Goal: Information Seeking & Learning: Find specific fact

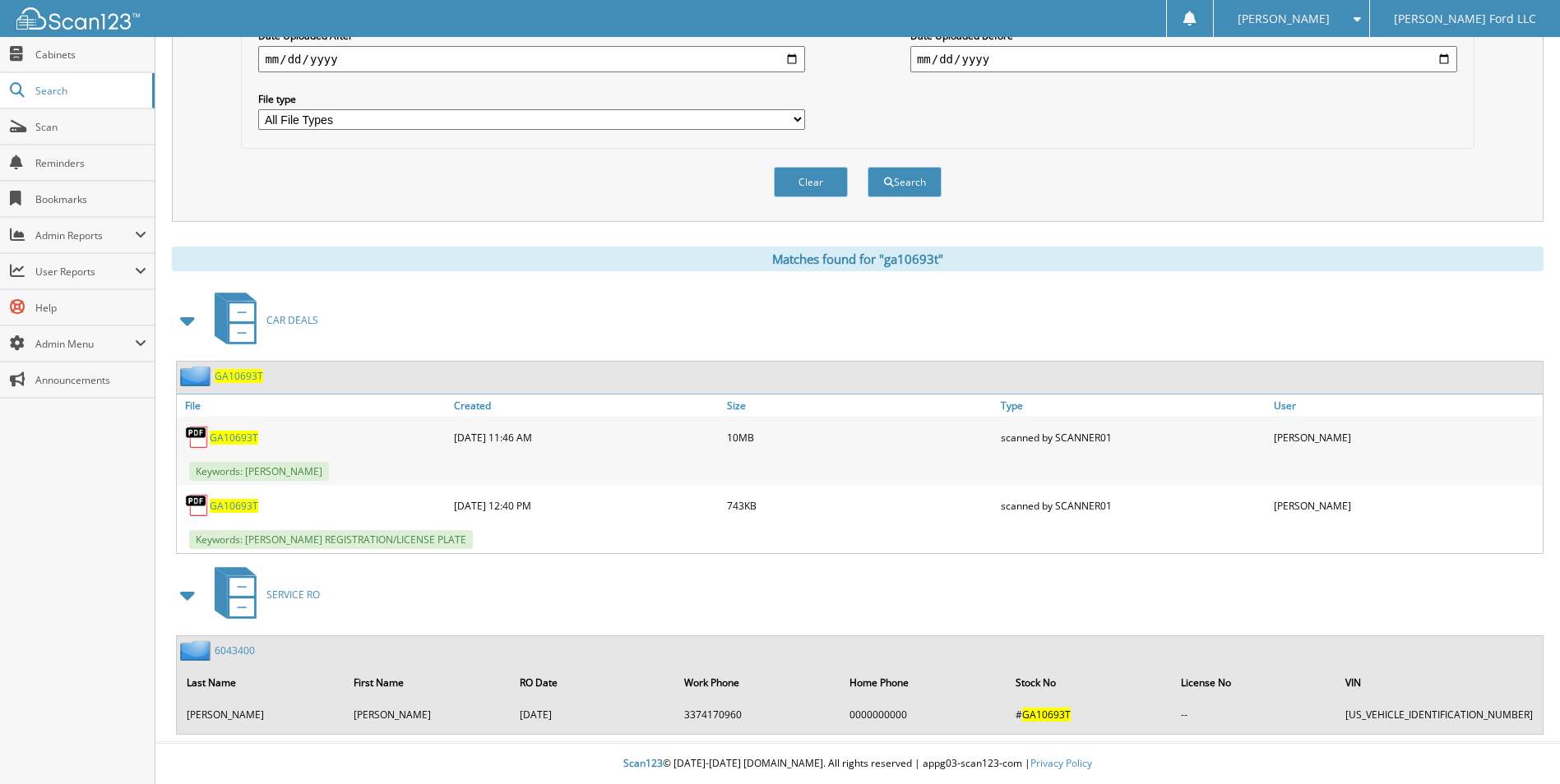
drag, startPoint x: 1553, startPoint y: 2, endPoint x: 1160, endPoint y: 121, distance: 410.6
click at [1160, 121] on div "Metadata All Metadata Fields All metadata fields are searched by default. Selec…" at bounding box center [857, 37] width 1214 height 207
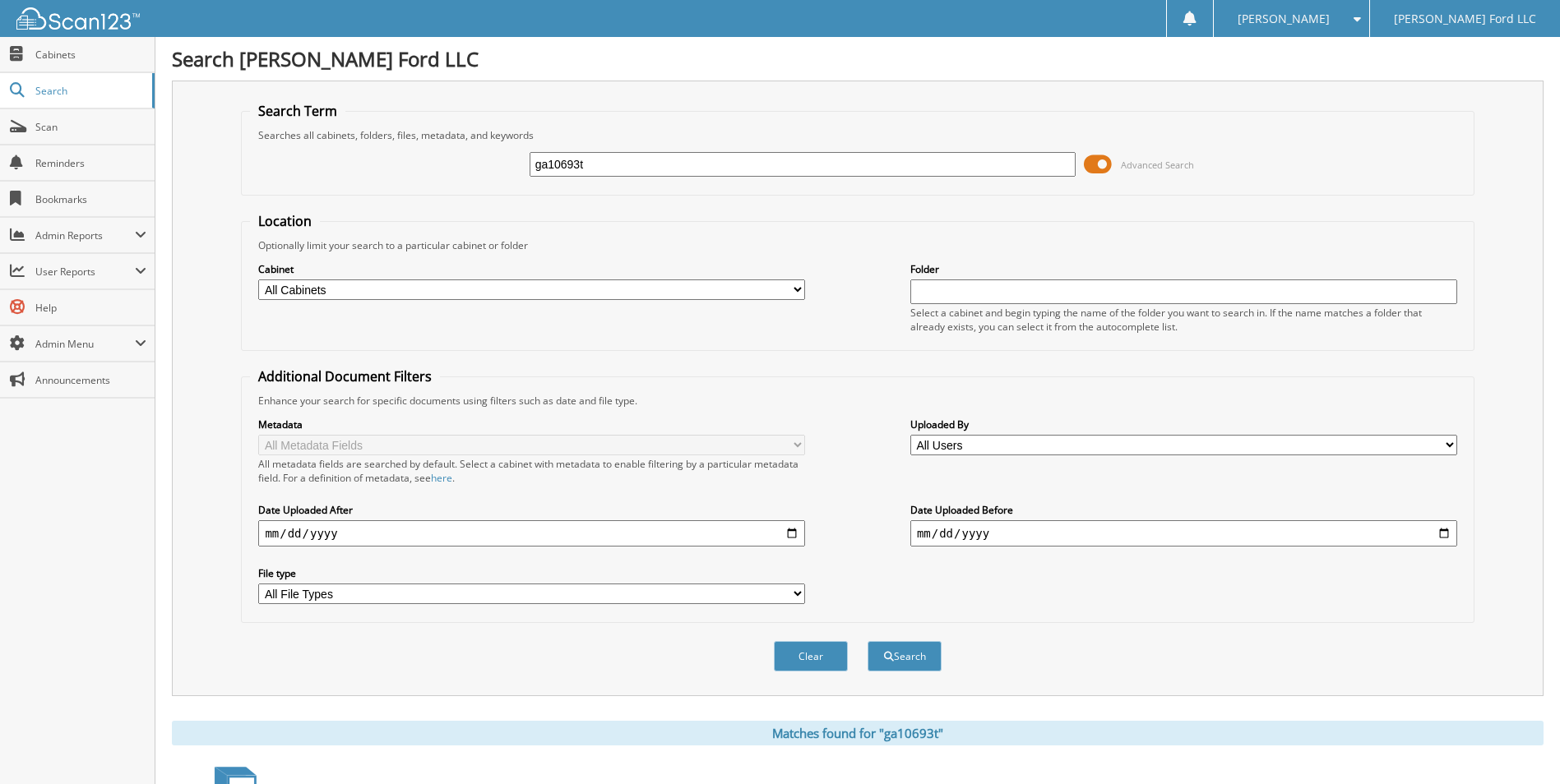
drag, startPoint x: 595, startPoint y: 160, endPoint x: 540, endPoint y: 177, distance: 57.6
click at [540, 177] on div "ga10693t" at bounding box center [803, 164] width 547 height 28
type input "g"
type input "a027456t"
click at [868, 641] on button "Search" at bounding box center [904, 656] width 74 height 31
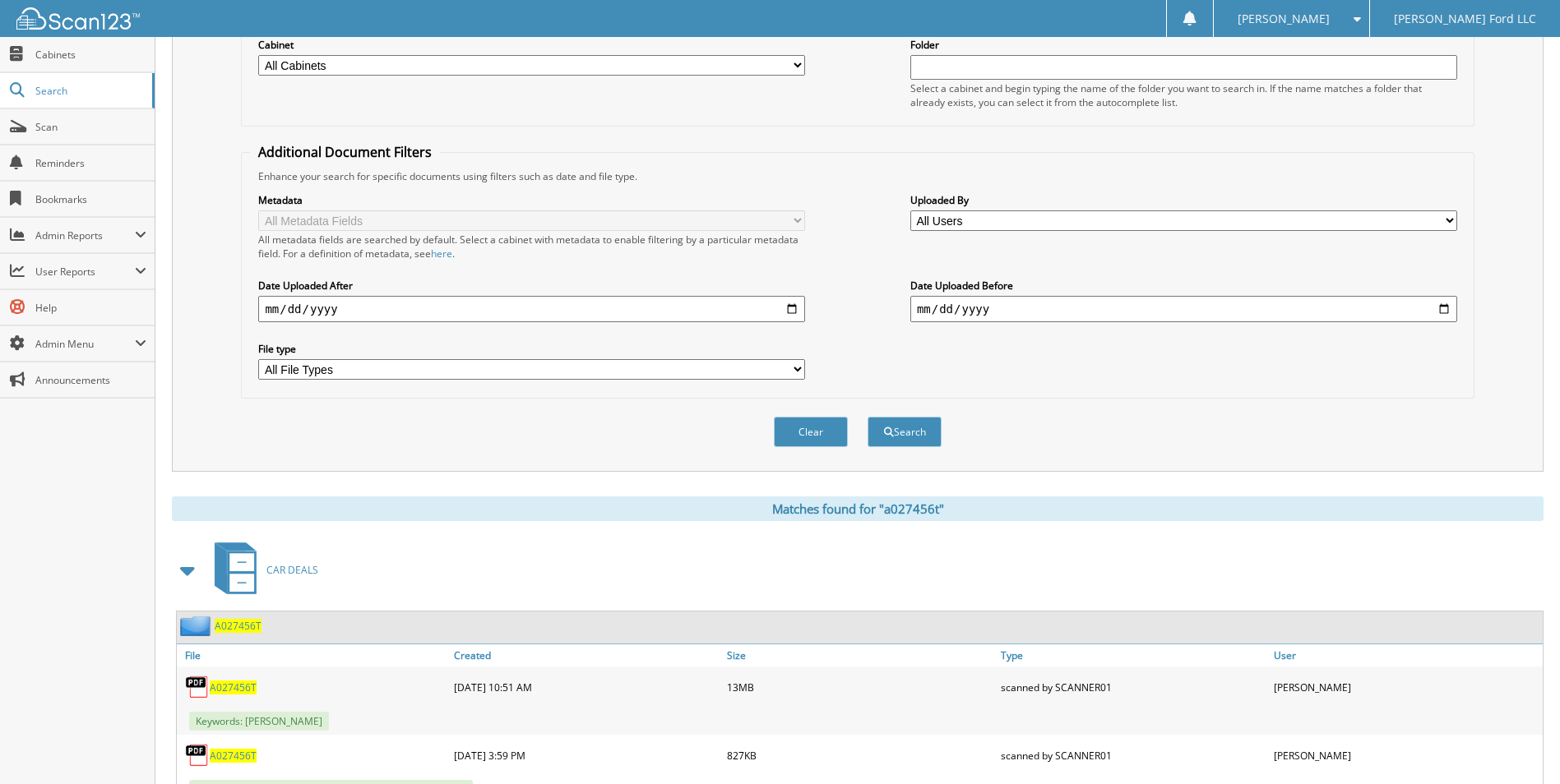
scroll to position [247, 0]
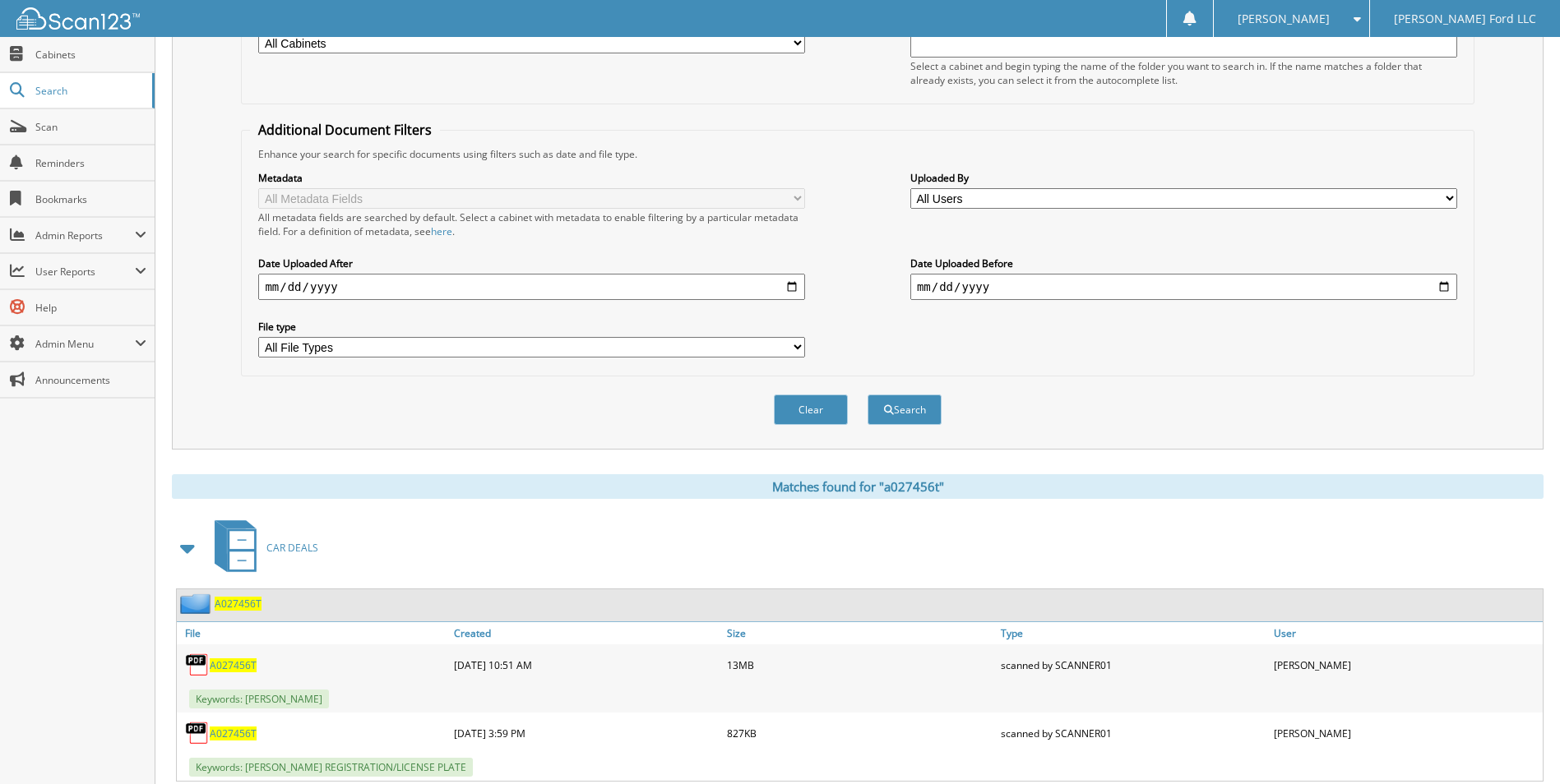
click at [229, 660] on span "A027456T" at bounding box center [233, 665] width 47 height 14
click at [824, 414] on button "Clear" at bounding box center [811, 410] width 74 height 31
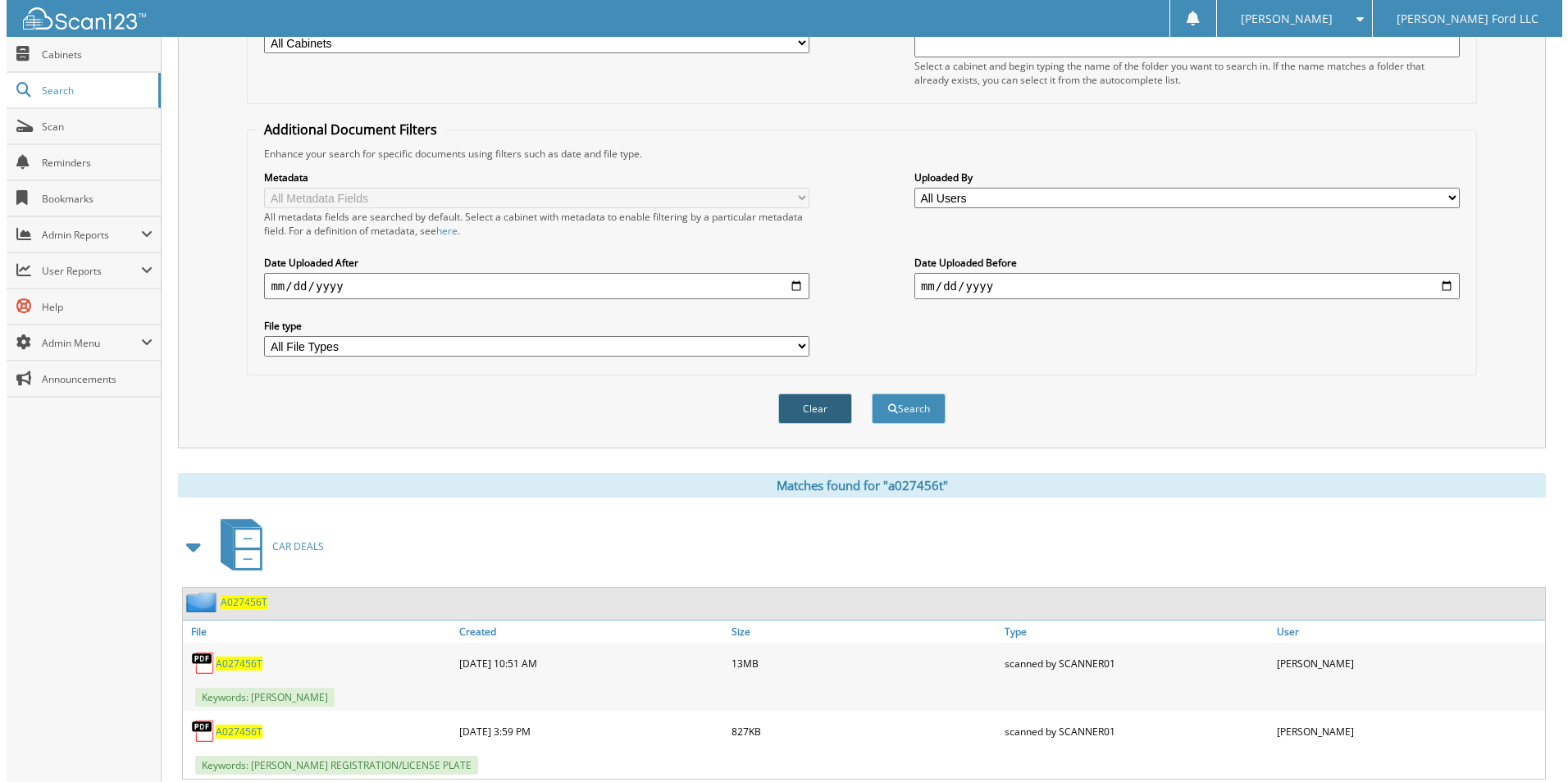
scroll to position [0, 0]
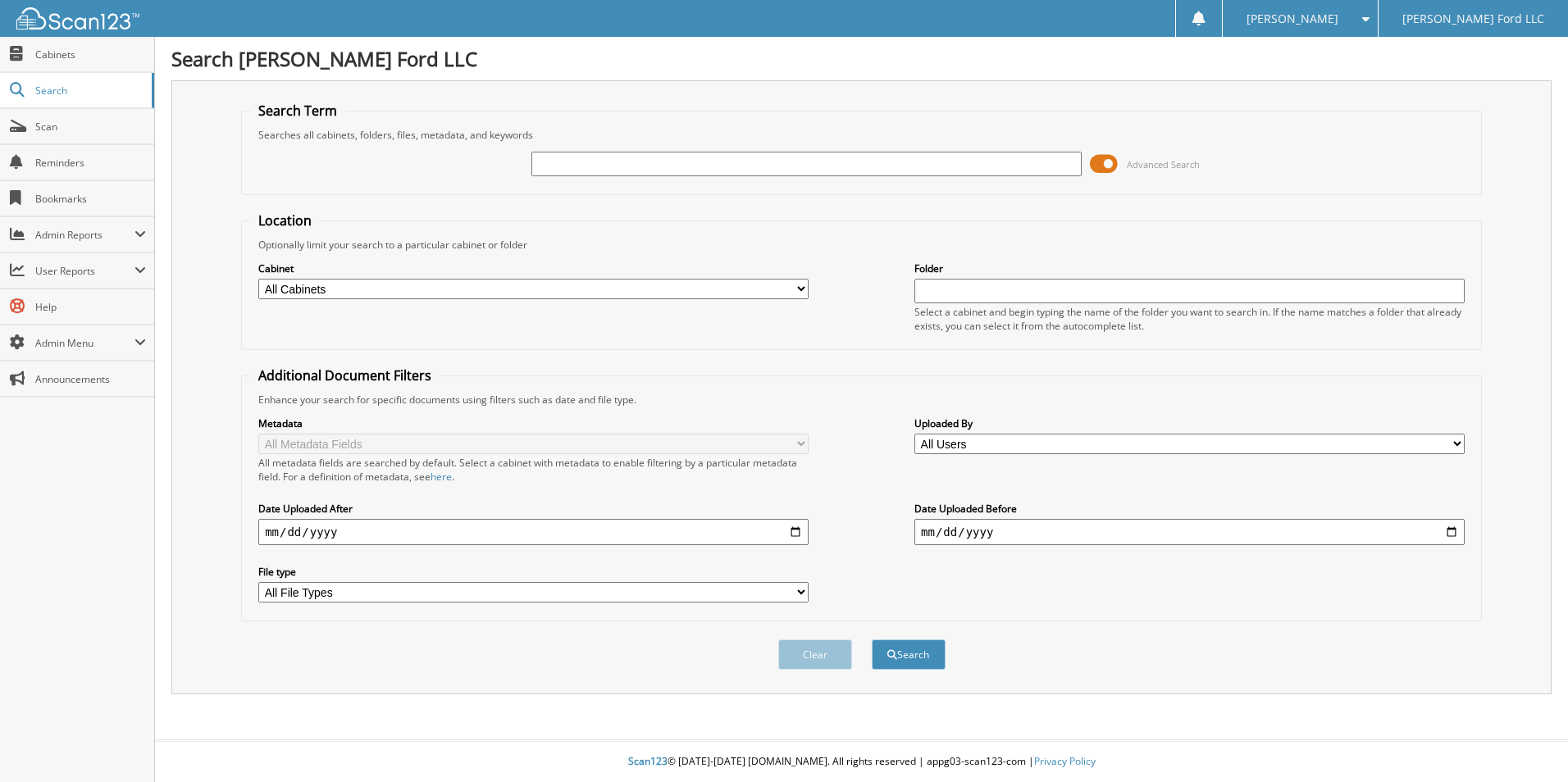
click at [596, 168] on input "text" at bounding box center [806, 163] width 550 height 24
type input "ga10693t"
click at [871, 640] on button "Search" at bounding box center [908, 655] width 73 height 30
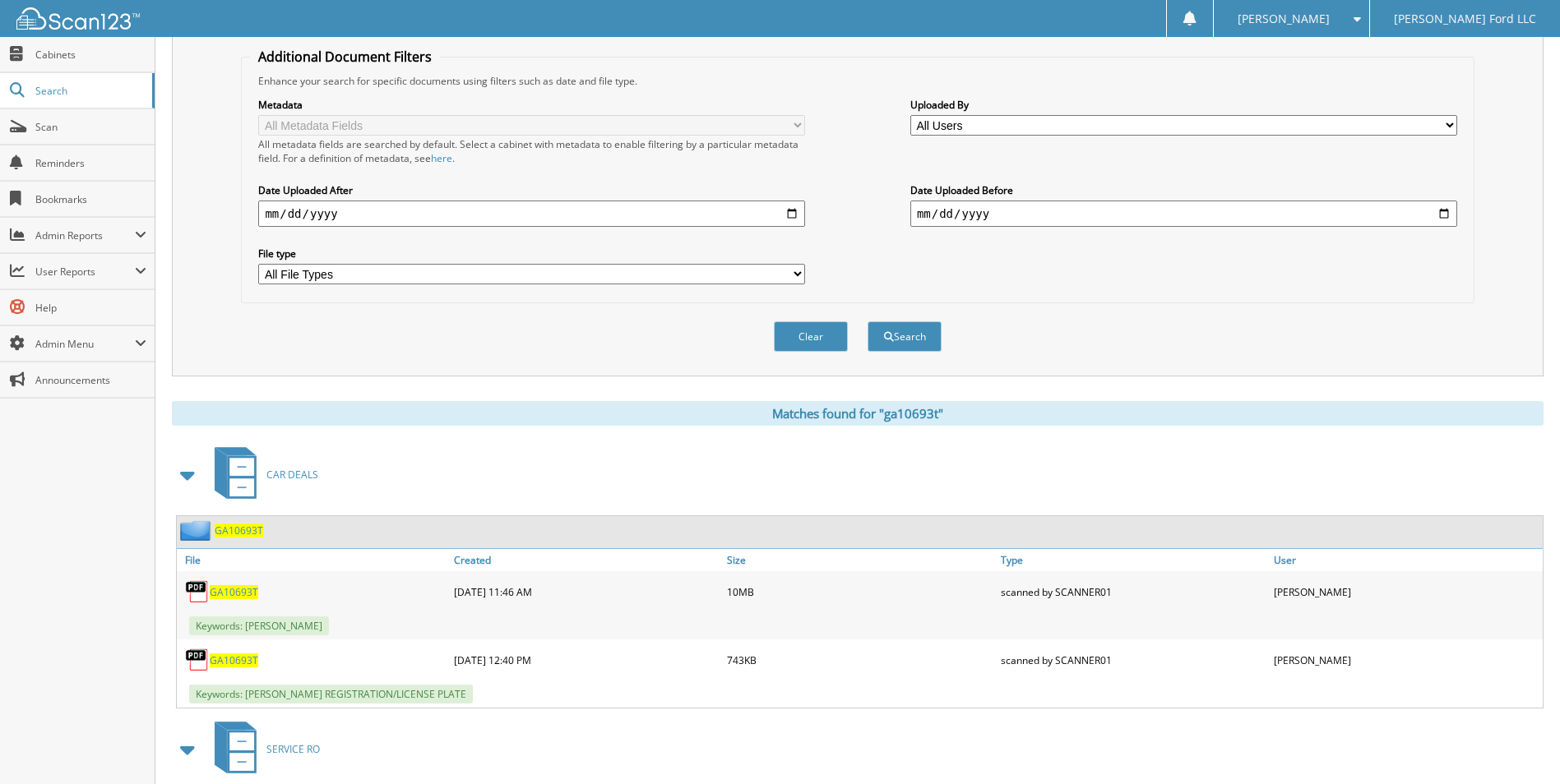
scroll to position [329, 0]
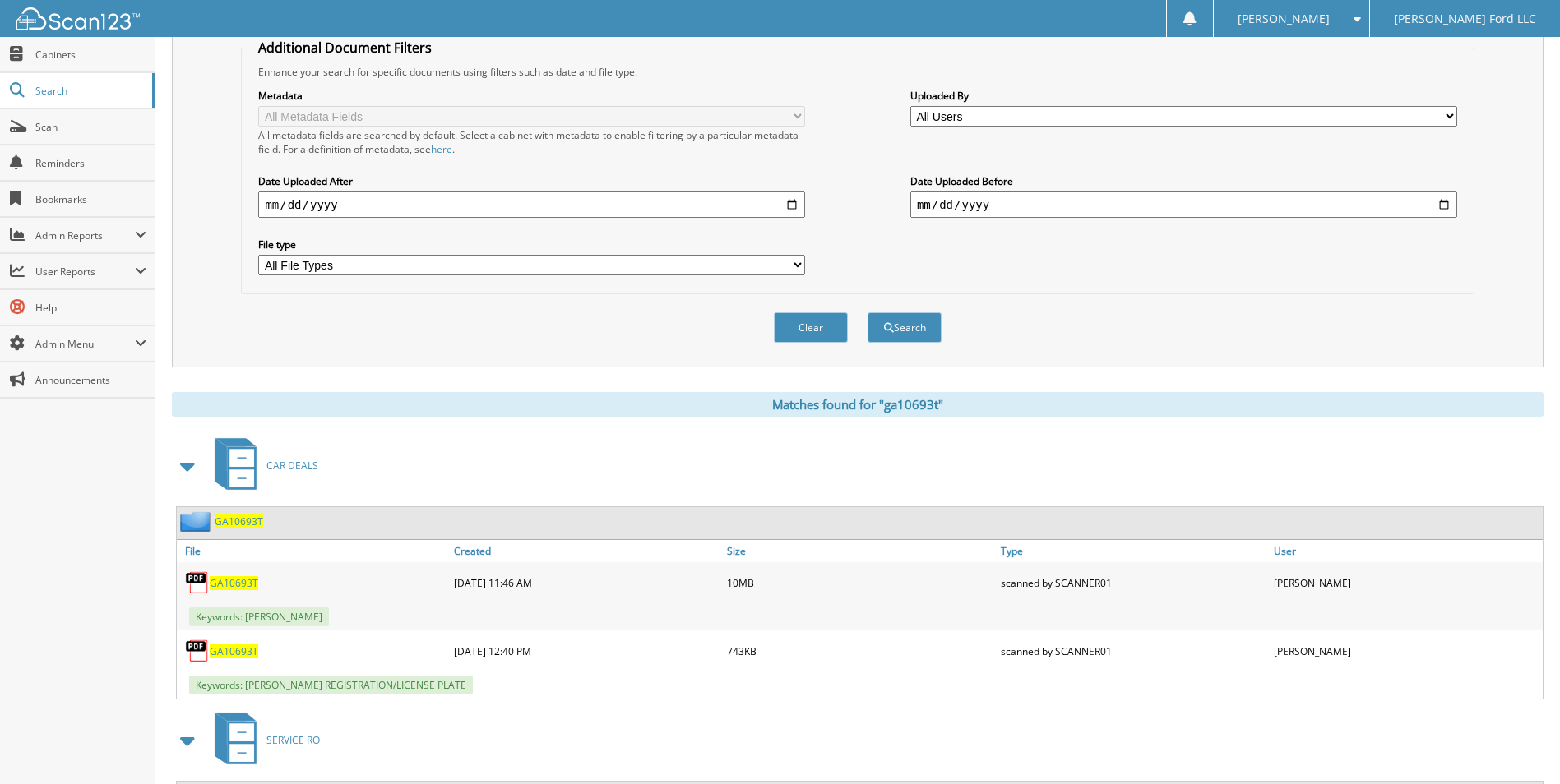
click at [238, 580] on span "GA10693T" at bounding box center [234, 584] width 48 height 14
click at [239, 579] on span "GA10693T" at bounding box center [234, 584] width 48 height 14
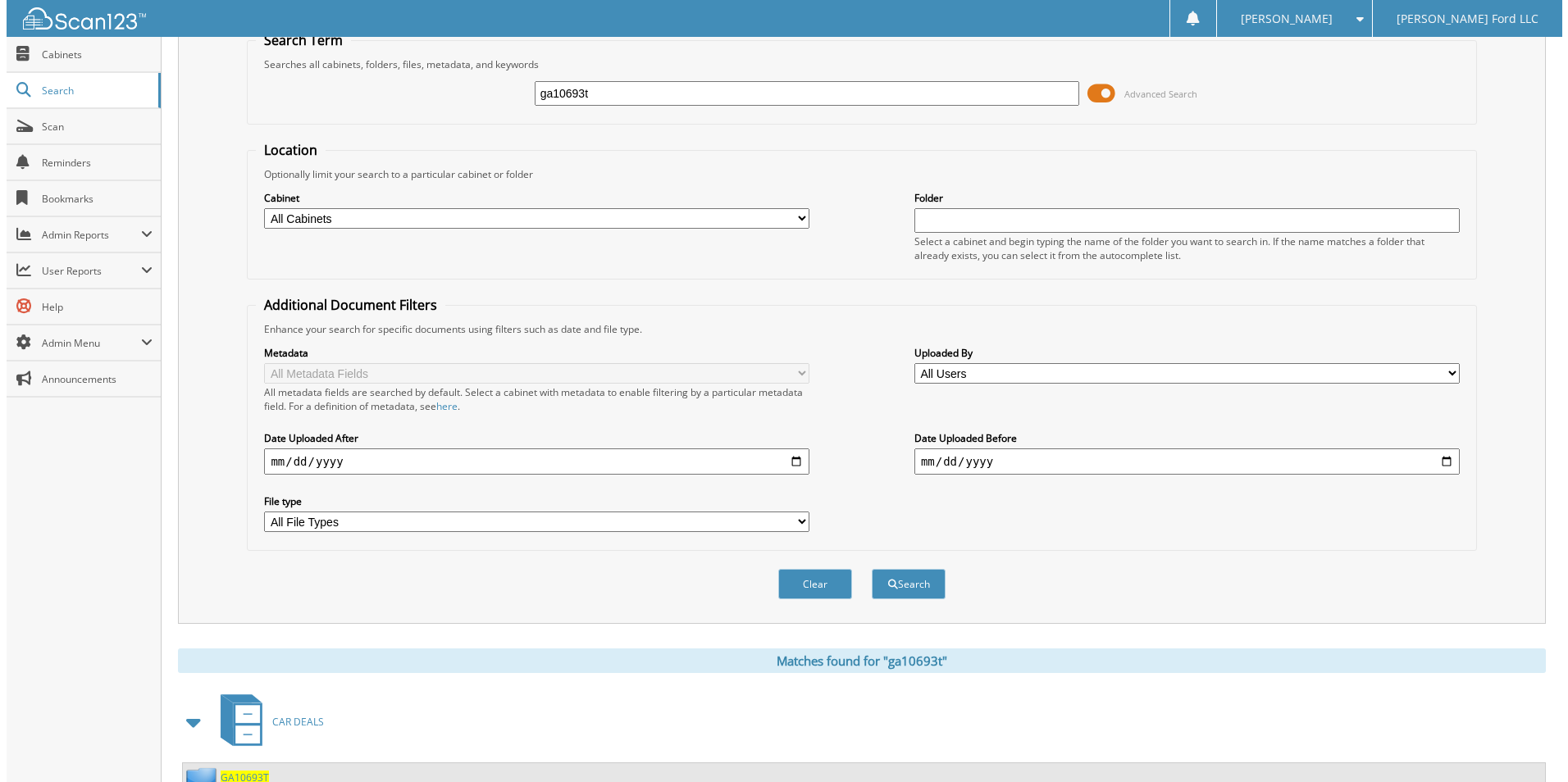
scroll to position [0, 0]
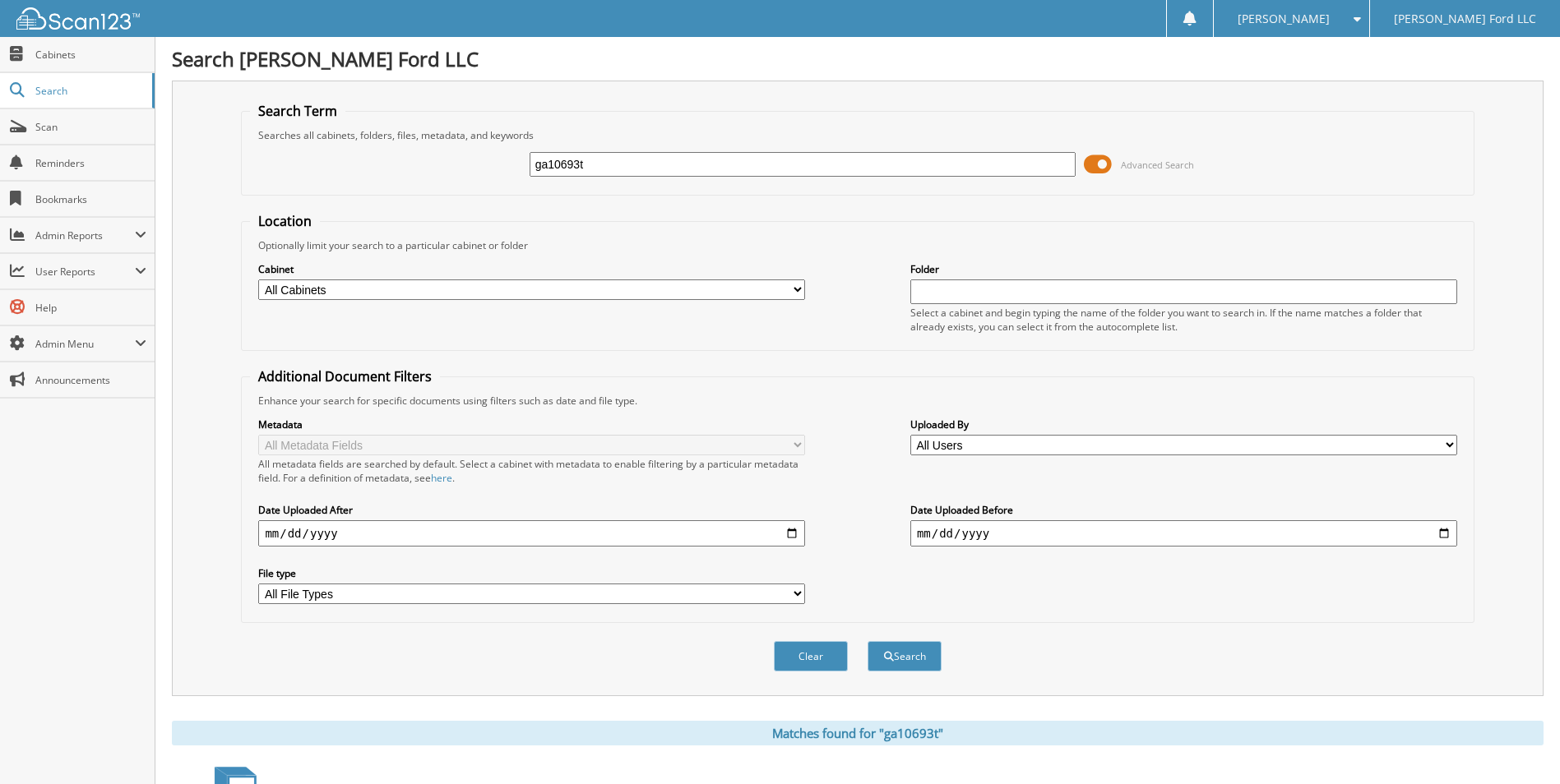
drag, startPoint x: 814, startPoint y: 661, endPoint x: 820, endPoint y: 590, distance: 71.3
click at [816, 651] on button "Clear" at bounding box center [811, 656] width 74 height 31
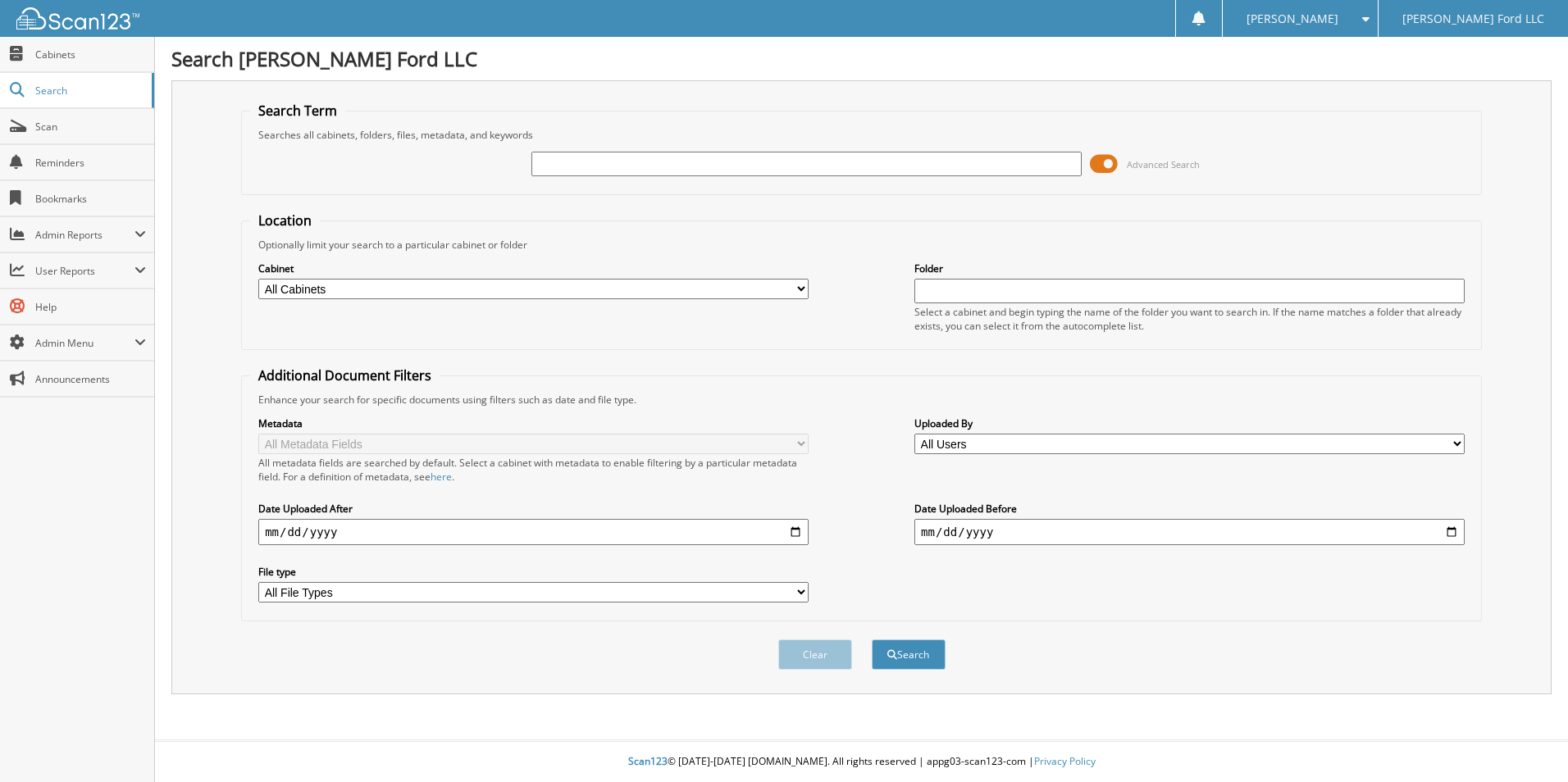
click at [549, 167] on input "text" at bounding box center [806, 163] width 550 height 24
type input "a027456t"
click at [921, 654] on button "Search" at bounding box center [908, 655] width 73 height 30
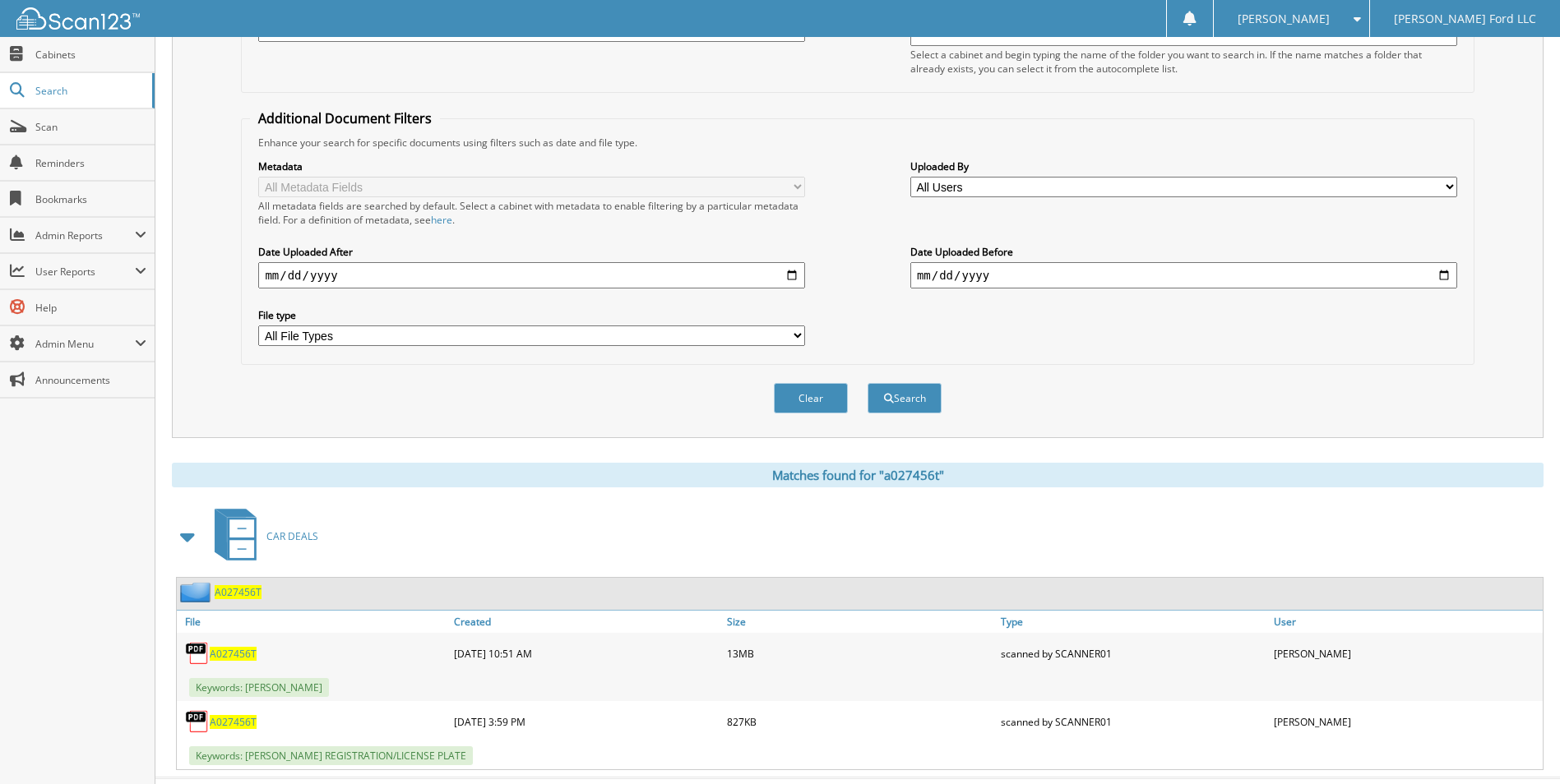
scroll to position [295, 0]
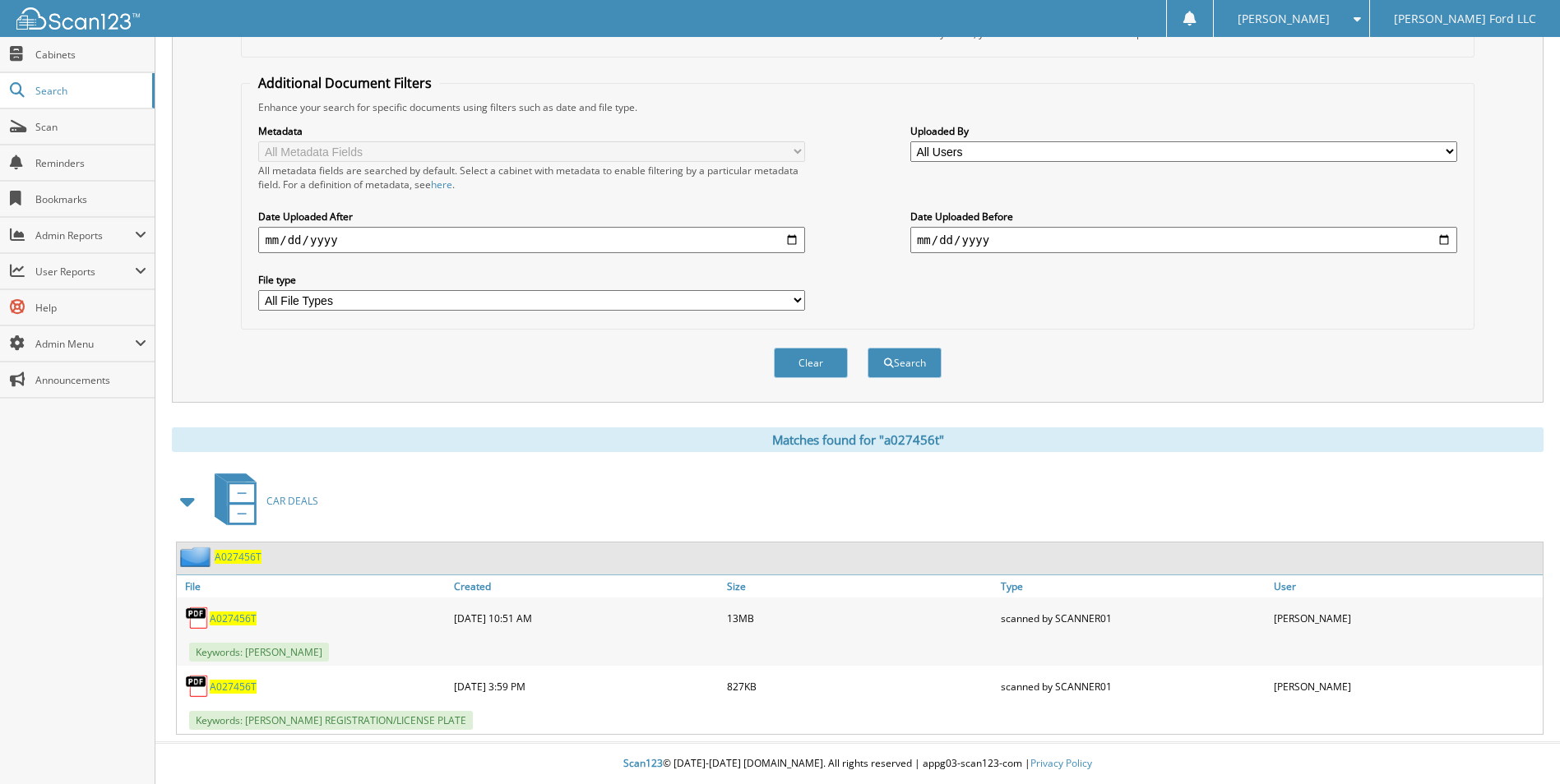
click at [227, 612] on span "A027456T" at bounding box center [233, 619] width 47 height 14
